Goal: Task Accomplishment & Management: Manage account settings

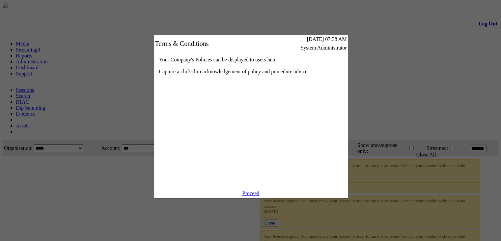
click at [249, 196] on link "Proceed" at bounding box center [251, 193] width 17 height 6
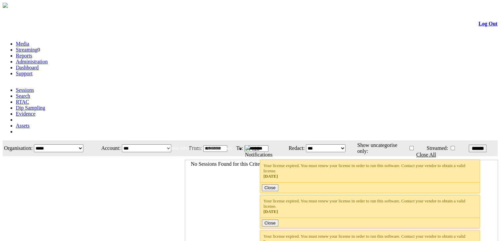
click at [48, 59] on link "Administration" at bounding box center [32, 62] width 32 height 6
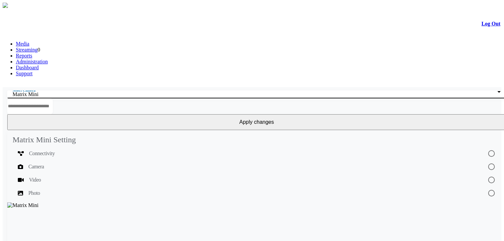
click at [114, 91] on div "Matrix Mini" at bounding box center [255, 94] width 485 height 6
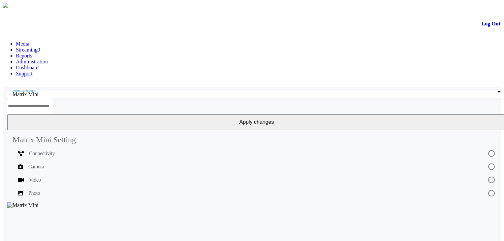
click at [132, 90] on div "Select Camera Matrix Mini" at bounding box center [257, 94] width 508 height 8
drag, startPoint x: 221, startPoint y: 73, endPoint x: 149, endPoint y: 70, distance: 72.6
click at [53, 98] on input "text" at bounding box center [29, 106] width 45 height 16
click at [134, 90] on div "Select Camera Matrix Mini" at bounding box center [257, 94] width 508 height 8
drag, startPoint x: 151, startPoint y: 86, endPoint x: 200, endPoint y: 85, distance: 48.8
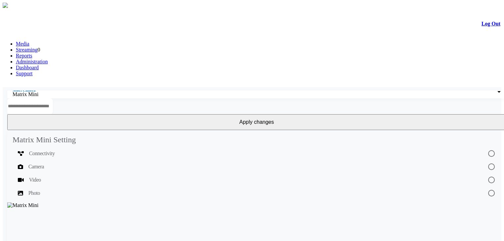
drag, startPoint x: 151, startPoint y: 84, endPoint x: 215, endPoint y: 90, distance: 64.2
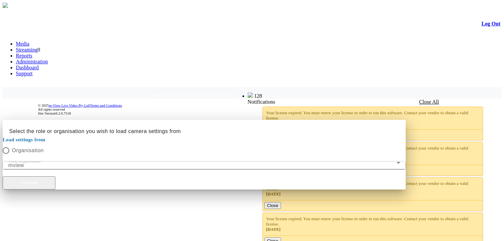
click at [55, 176] on button "Continue" at bounding box center [29, 182] width 53 height 13
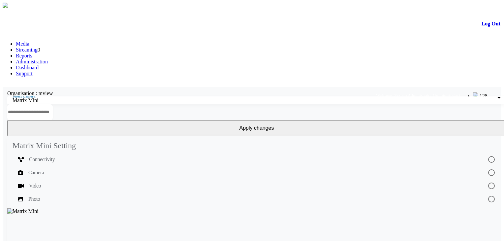
scroll to position [112, 0]
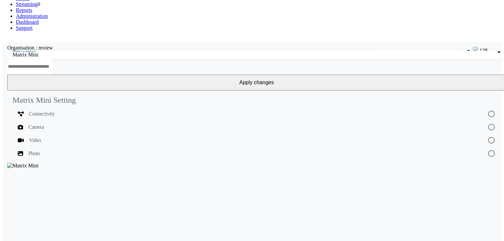
scroll to position [43, 0]
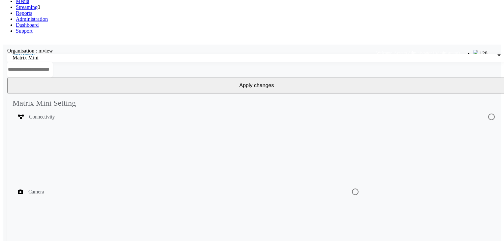
click at [57, 123] on mat-list-option "Camera" at bounding box center [257, 191] width 488 height 136
click at [94, 202] on div "Video" at bounding box center [178, 206] width 320 height 8
click at [93, 150] on mat-list-option "Photo" at bounding box center [257, 219] width 488 height 138
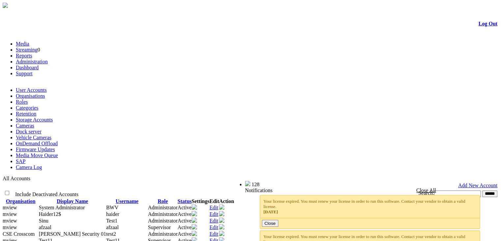
click at [311, 11] on div at bounding box center [251, 11] width 494 height 0
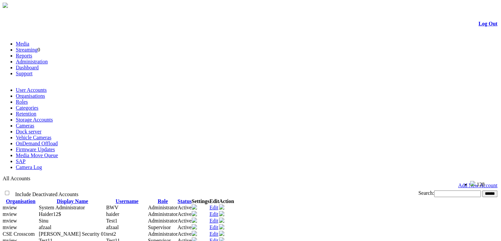
click at [316, 182] on td "Add New Account" at bounding box center [250, 185] width 495 height 7
drag, startPoint x: 215, startPoint y: 100, endPoint x: 236, endPoint y: 102, distance: 21.5
click at [148, 204] on td "BWV" at bounding box center [127, 207] width 42 height 7
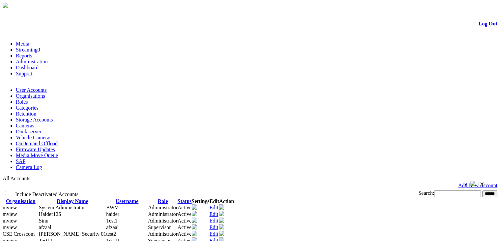
click at [240, 182] on td "Add New Account" at bounding box center [250, 185] width 495 height 7
drag, startPoint x: 287, startPoint y: 99, endPoint x: 321, endPoint y: 99, distance: 34.0
click at [178, 204] on td "Administrator" at bounding box center [163, 207] width 30 height 7
